Goal: Find specific page/section

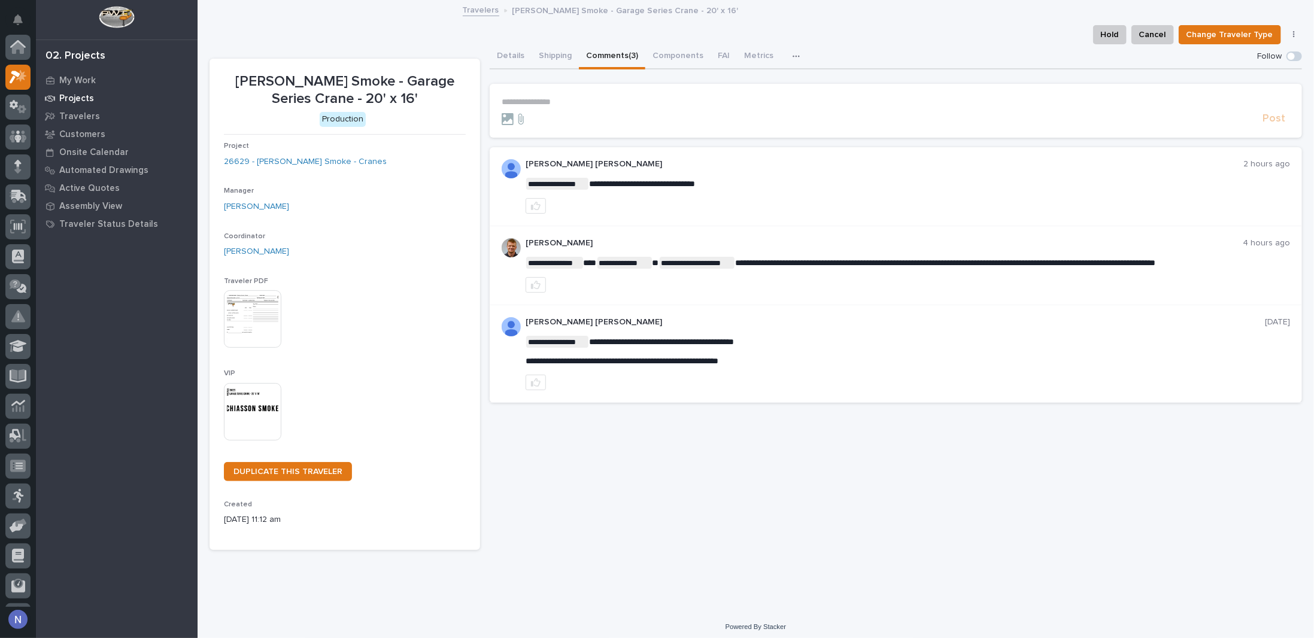
scroll to position [30, 0]
click at [79, 101] on p "Projects" at bounding box center [76, 98] width 35 height 11
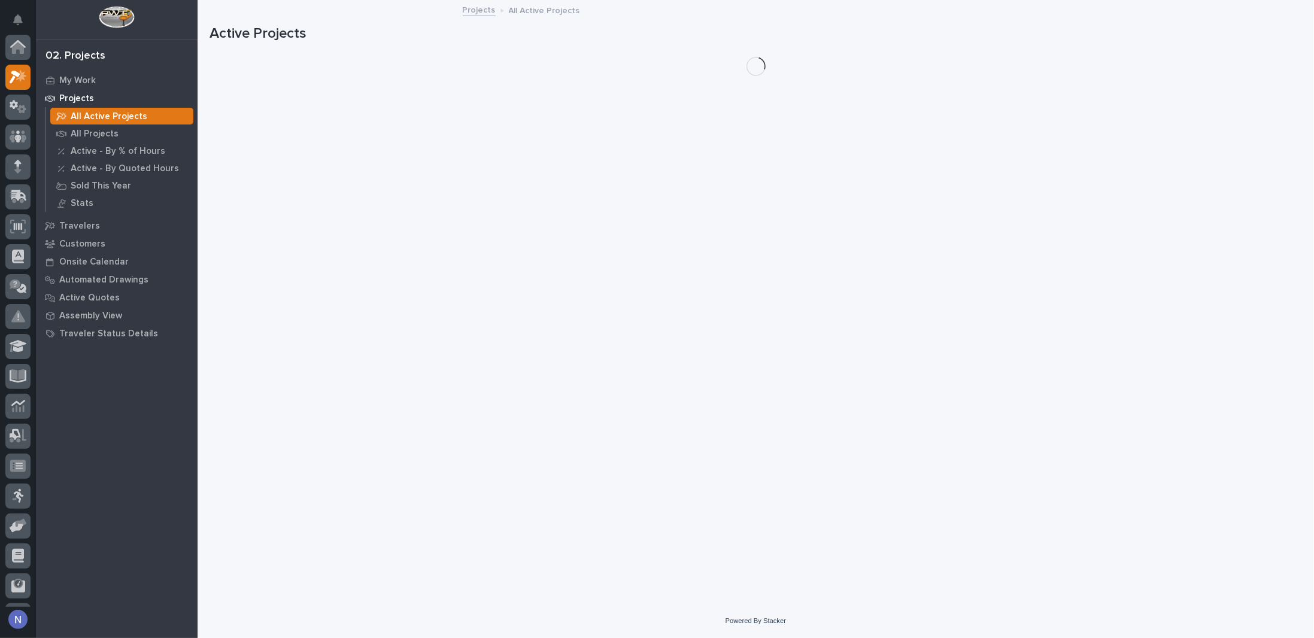
scroll to position [30, 0]
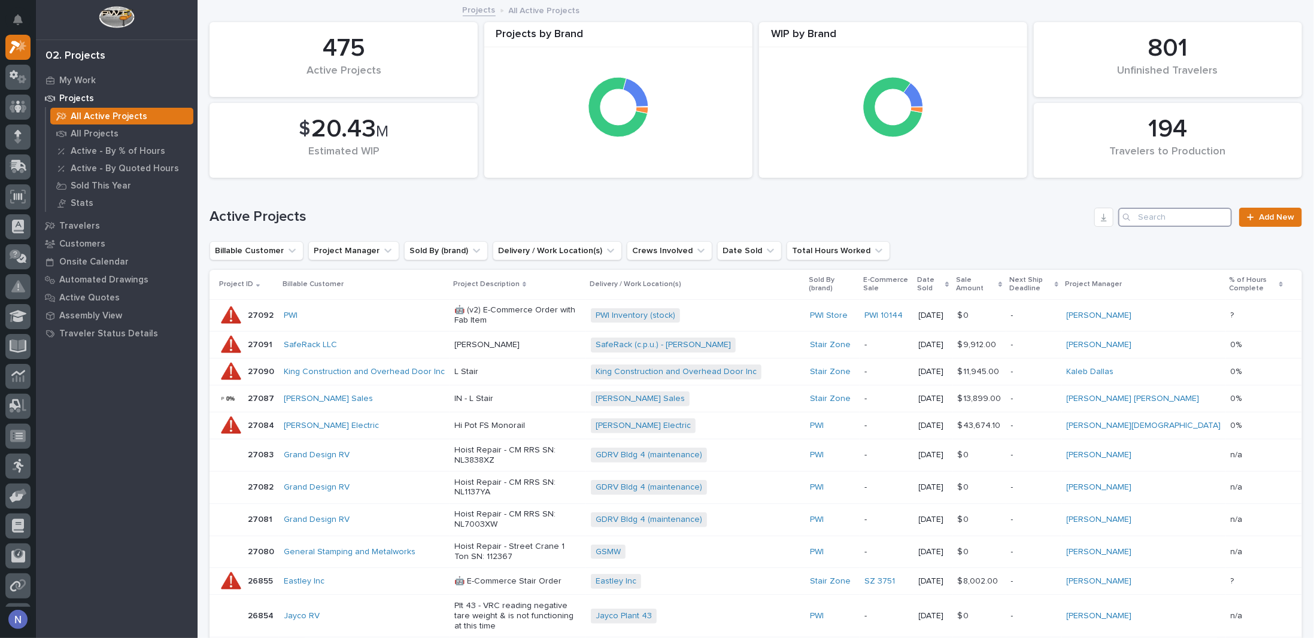
click at [1158, 218] on input "Search" at bounding box center [1175, 217] width 114 height 19
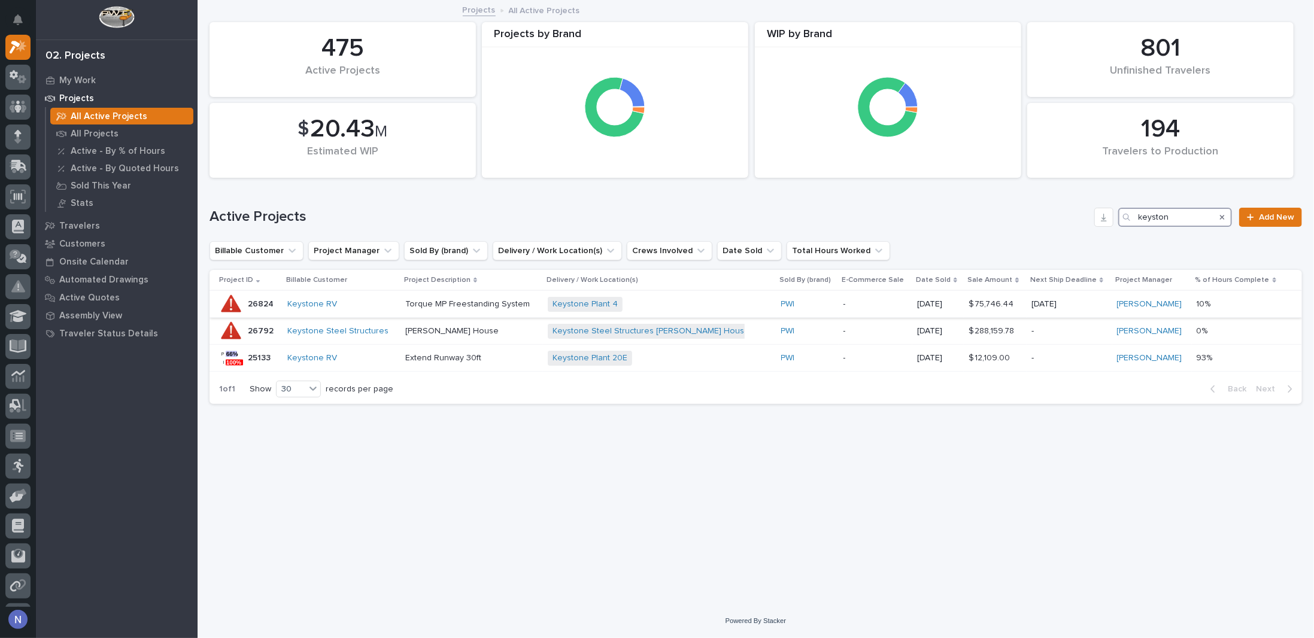
type input "keyston"
click at [281, 302] on td "26824 26824" at bounding box center [245, 304] width 73 height 27
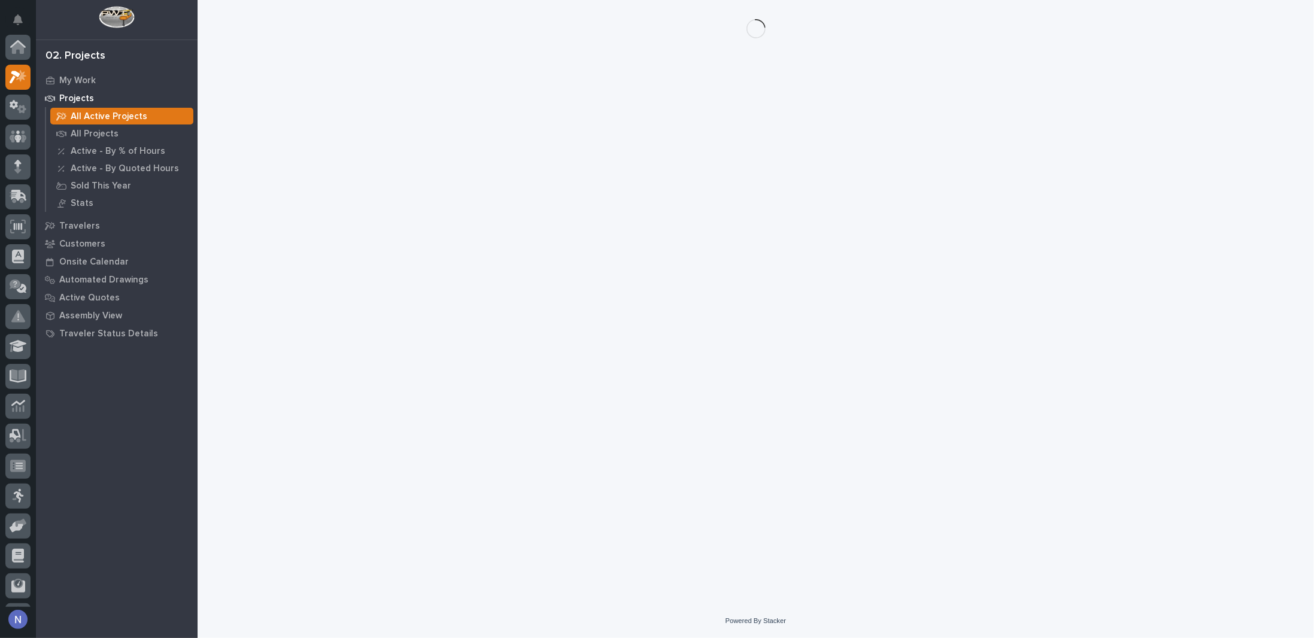
scroll to position [30, 0]
